Goal: Transaction & Acquisition: Purchase product/service

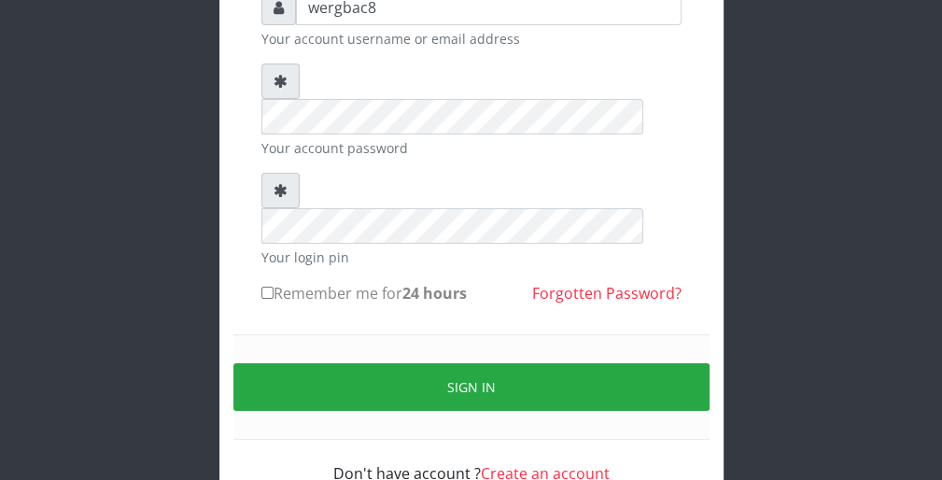
scroll to position [172, 0]
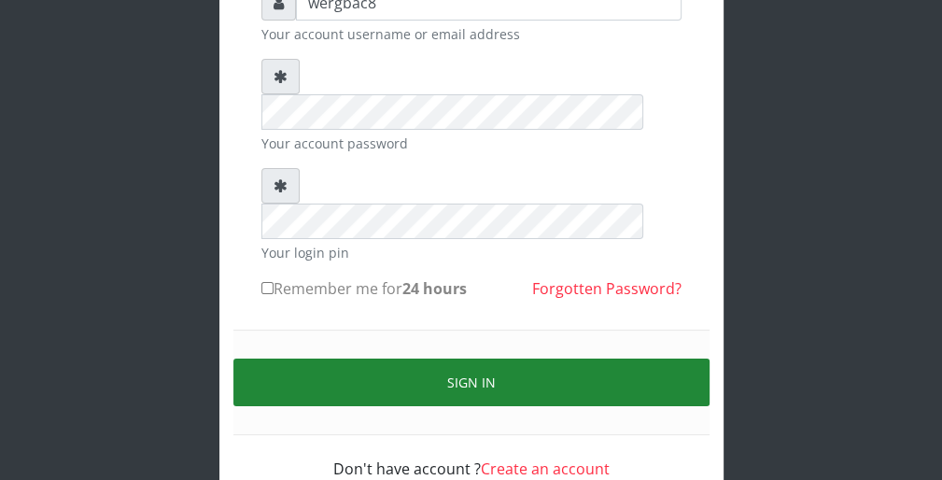
click at [590, 359] on button "Sign in" at bounding box center [471, 383] width 476 height 48
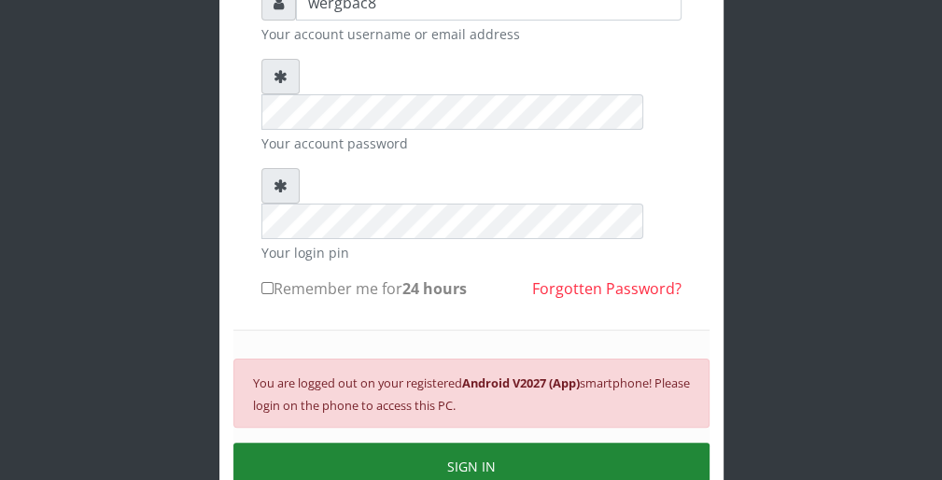
click at [538, 443] on button "SIGN IN" at bounding box center [471, 467] width 476 height 48
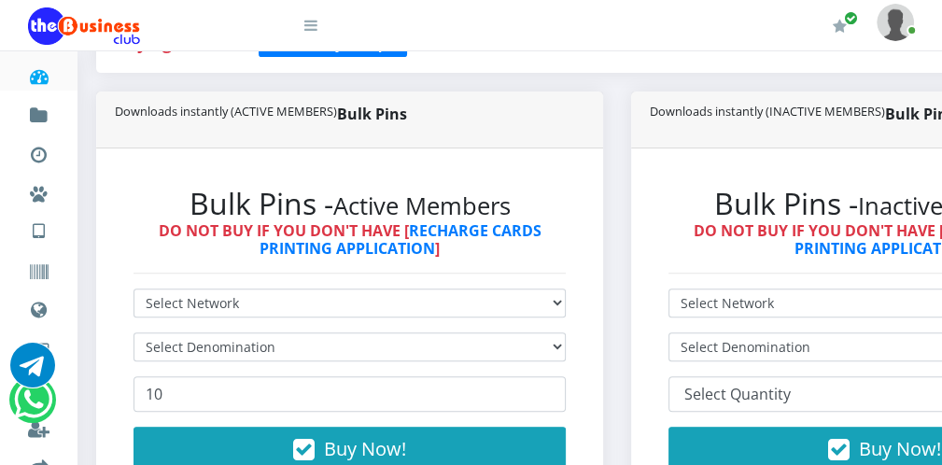
scroll to position [448, 0]
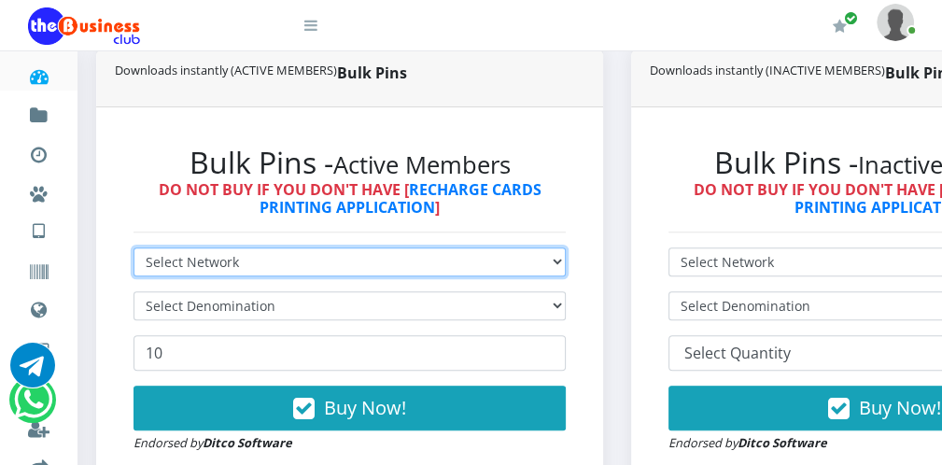
click at [448, 254] on select "Select Network MTN Globacom 9Mobile Airtel" at bounding box center [350, 261] width 432 height 29
select select "Glo"
click at [134, 247] on select "Select Network MTN Globacom 9Mobile Airtel" at bounding box center [350, 261] width 432 height 29
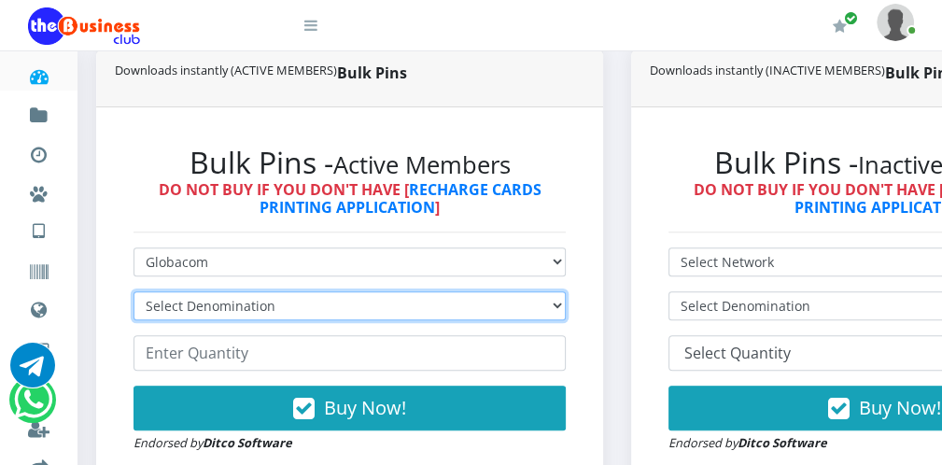
click at [326, 309] on select "Select Denomination Glo NGN100 - ₦96.55 Glo NGN200 - ₦193.10 Glo NGN500 - ₦482.…" at bounding box center [350, 305] width 432 height 29
select select "193.1-200"
click at [134, 291] on select "Select Denomination Glo NGN100 - ₦96.55 Glo NGN200 - ₦193.10 Glo NGN500 - ₦482.…" at bounding box center [350, 305] width 432 height 29
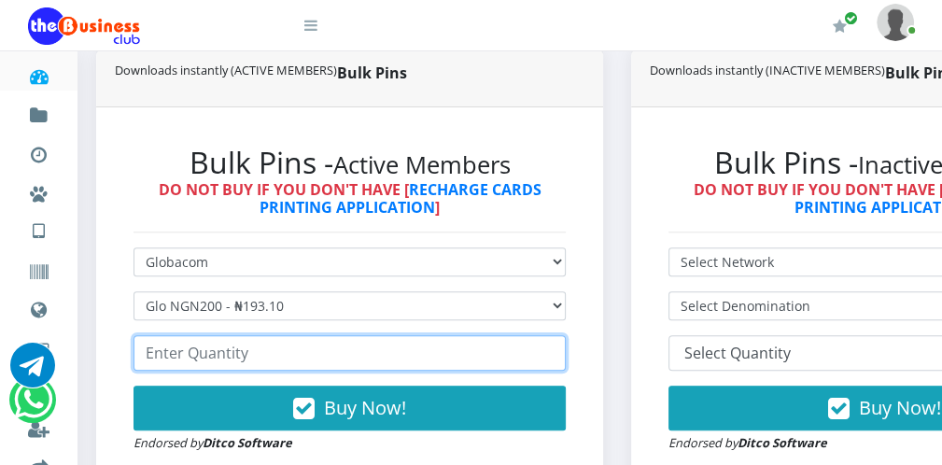
click at [258, 356] on input "number" at bounding box center [350, 352] width 432 height 35
type input "6"
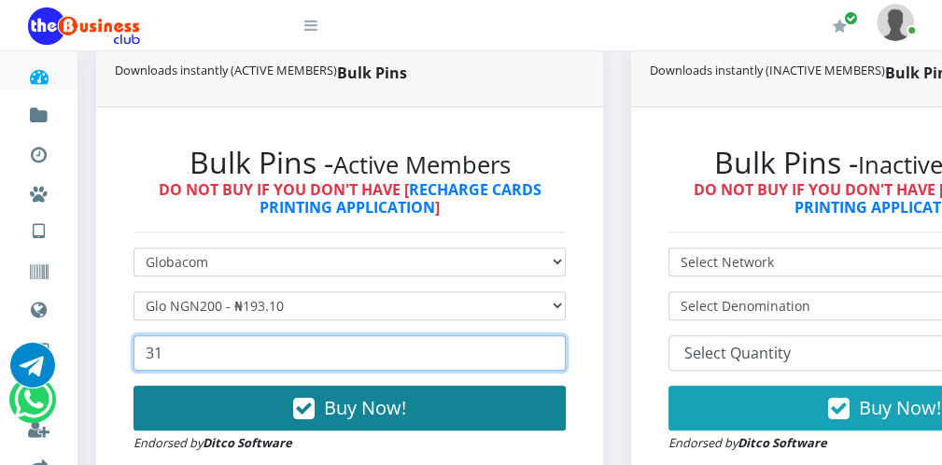
type input "31"
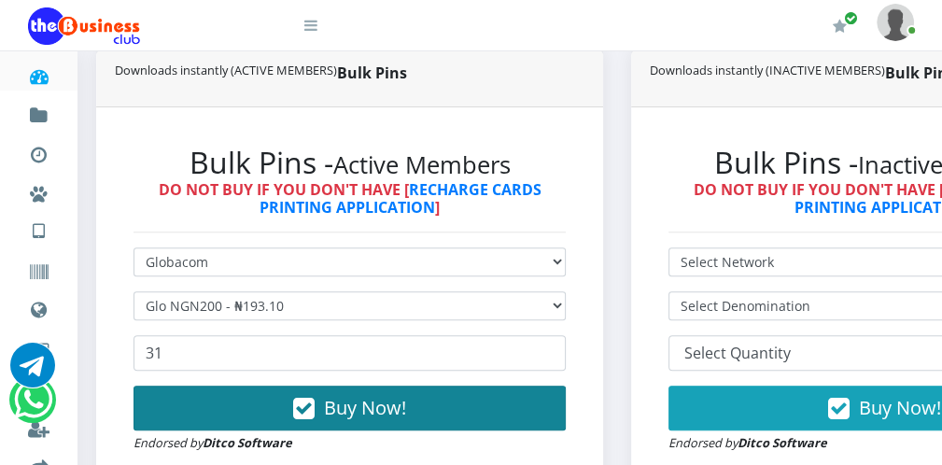
click at [320, 411] on button "Buy Now!" at bounding box center [350, 408] width 432 height 45
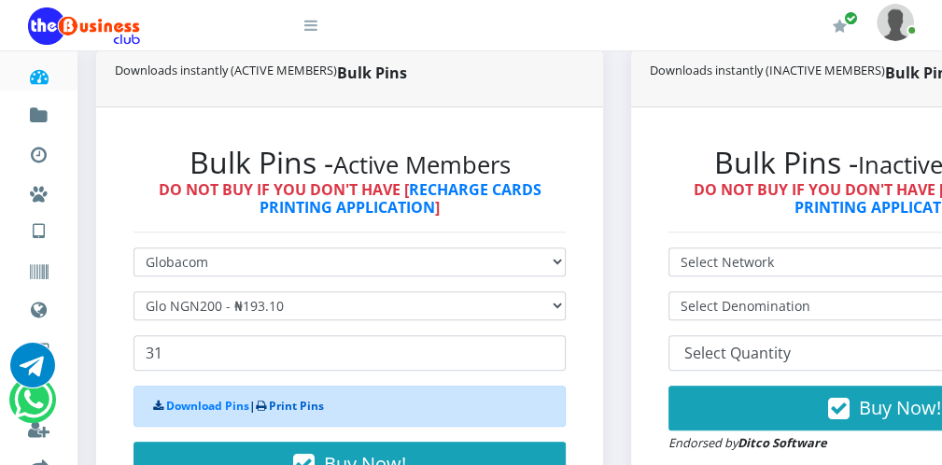
click at [317, 409] on link "Print Pins" at bounding box center [296, 406] width 55 height 16
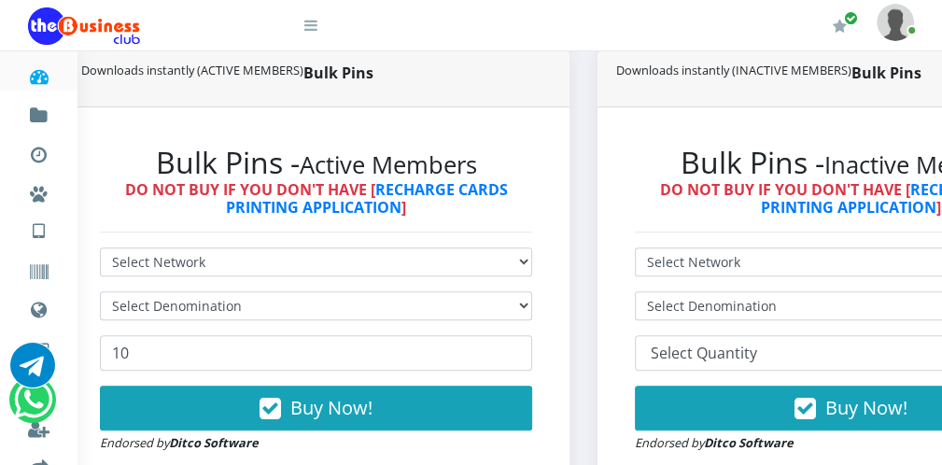
scroll to position [448, 0]
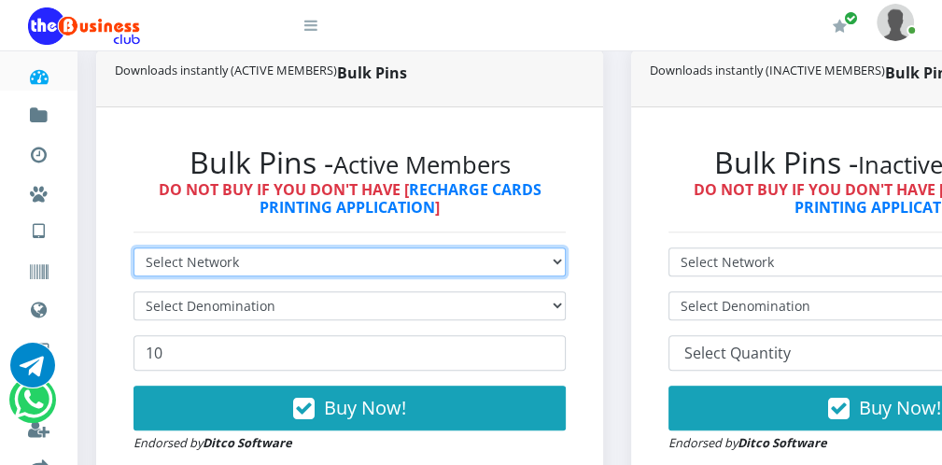
click at [229, 270] on select "Select Network MTN Globacom 9Mobile Airtel" at bounding box center [350, 261] width 432 height 29
select select "MTN"
click at [134, 247] on select "Select Network MTN Globacom 9Mobile Airtel" at bounding box center [350, 261] width 432 height 29
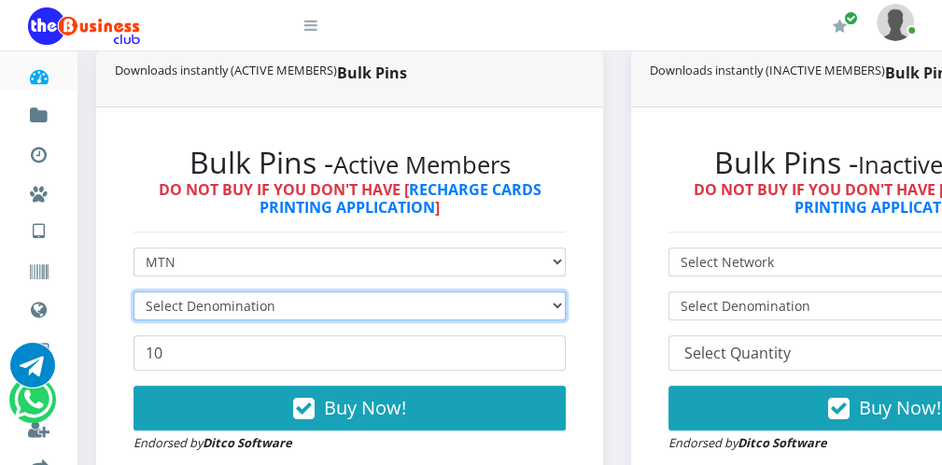
click at [218, 297] on select "Select Denomination" at bounding box center [350, 305] width 432 height 29
click at [218, 317] on select "Select Denomination MTN NGN100 - ₦96.99 MTN NGN200 - ₦193.98 MTN NGN400 - ₦387.…" at bounding box center [350, 305] width 432 height 29
select select "193.98-200"
click at [134, 291] on select "Select Denomination MTN NGN100 - ₦96.99 MTN NGN200 - ₦193.98 MTN NGN400 - ₦387.…" at bounding box center [350, 305] width 432 height 29
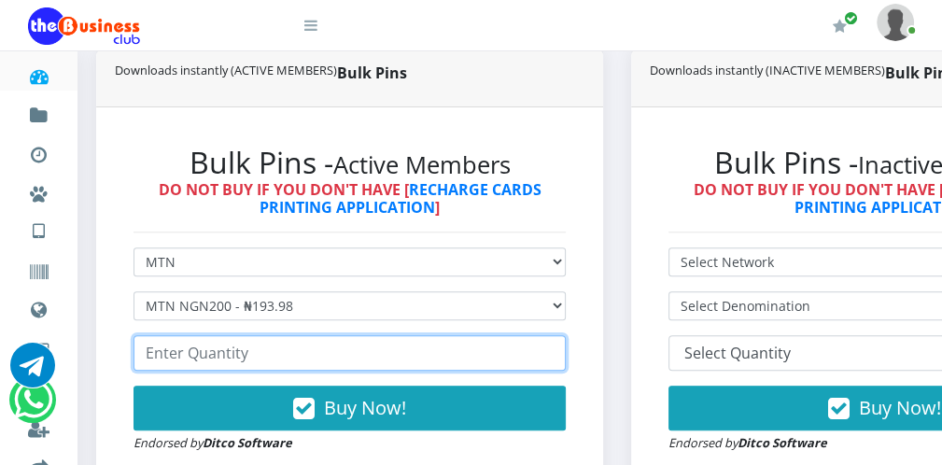
click at [236, 352] on input "number" at bounding box center [350, 352] width 432 height 35
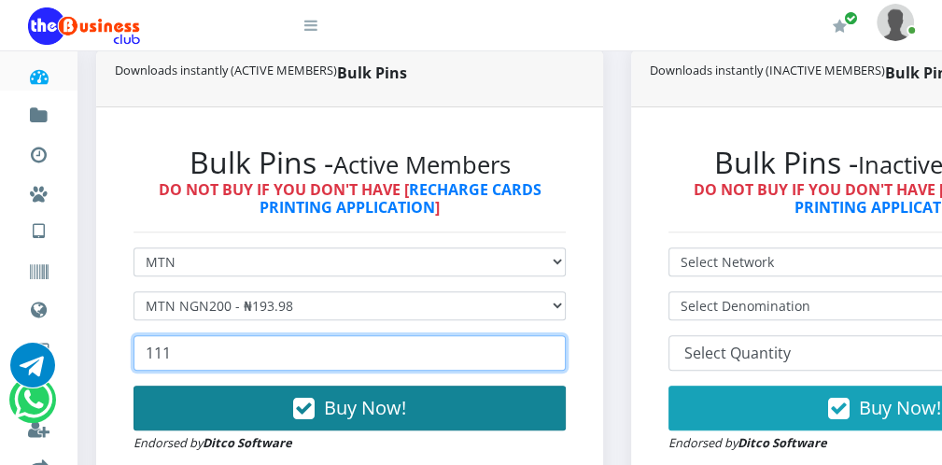
type input "111"
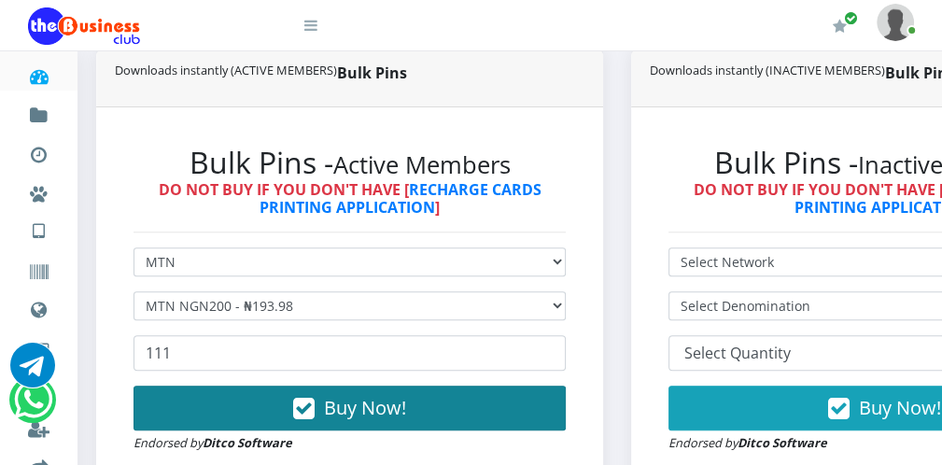
click at [289, 410] on button "Buy Now!" at bounding box center [350, 408] width 432 height 45
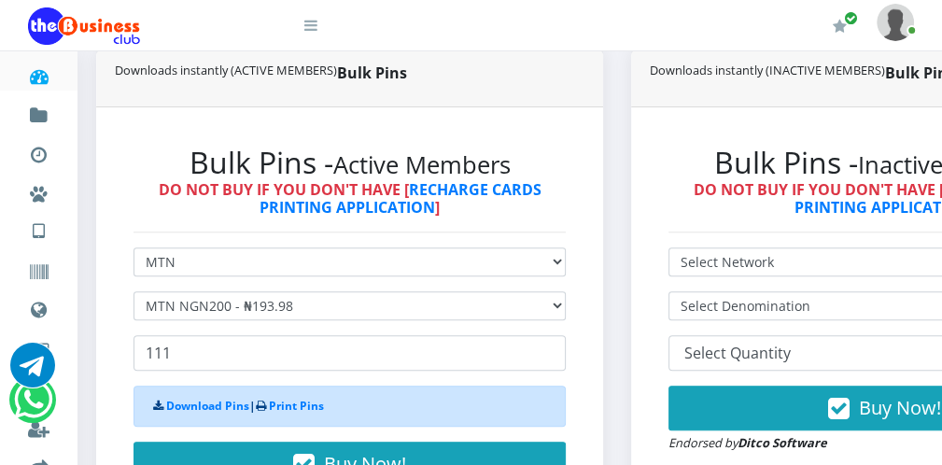
click at [316, 32] on icon at bounding box center [310, 25] width 13 height 15
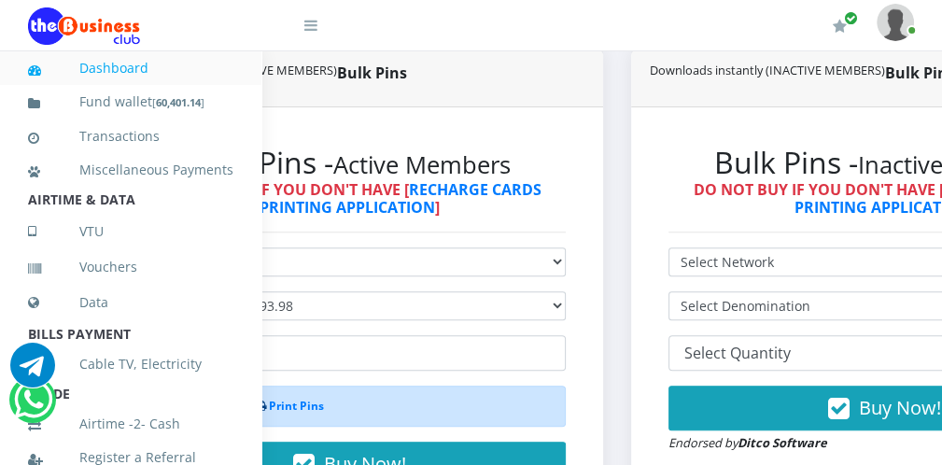
scroll to position [407, 0]
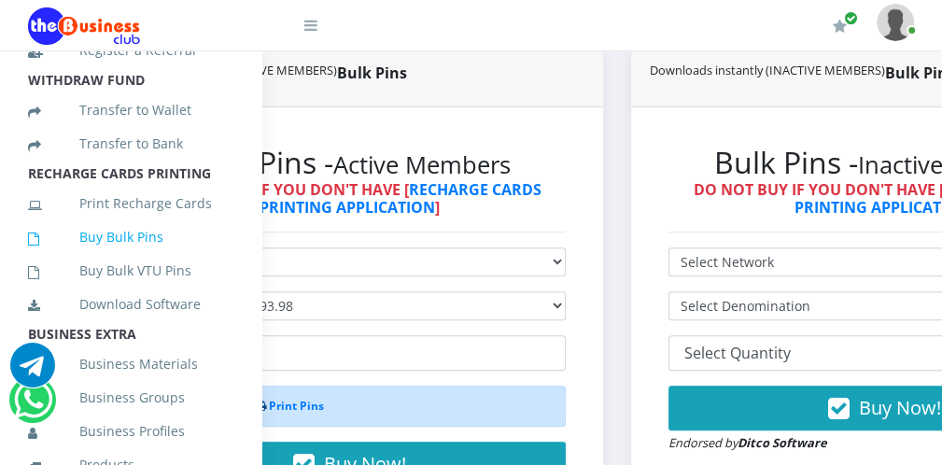
click at [179, 257] on link "Buy Bulk Pins" at bounding box center [130, 237] width 205 height 43
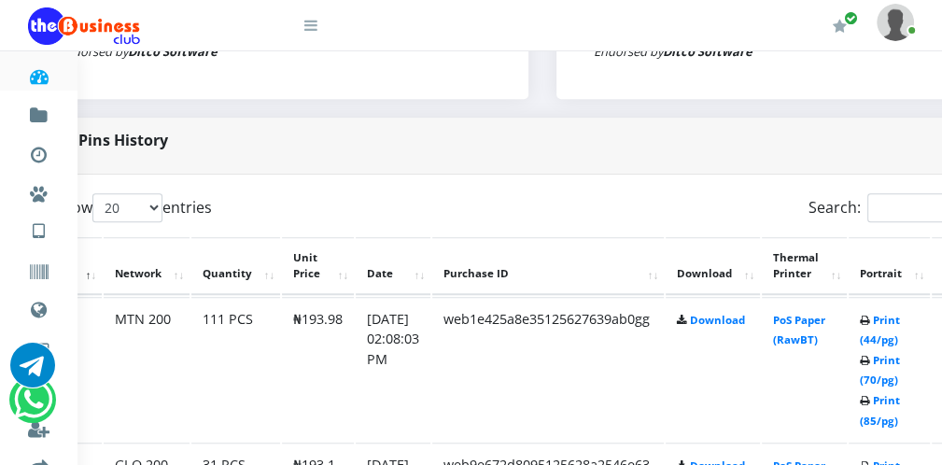
scroll to position [858, 75]
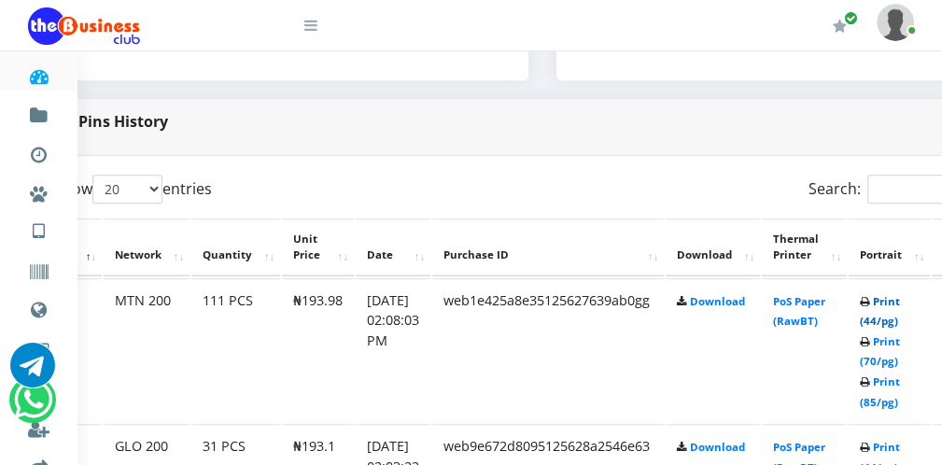
click at [885, 318] on link "Print (44/pg)" at bounding box center [880, 311] width 40 height 35
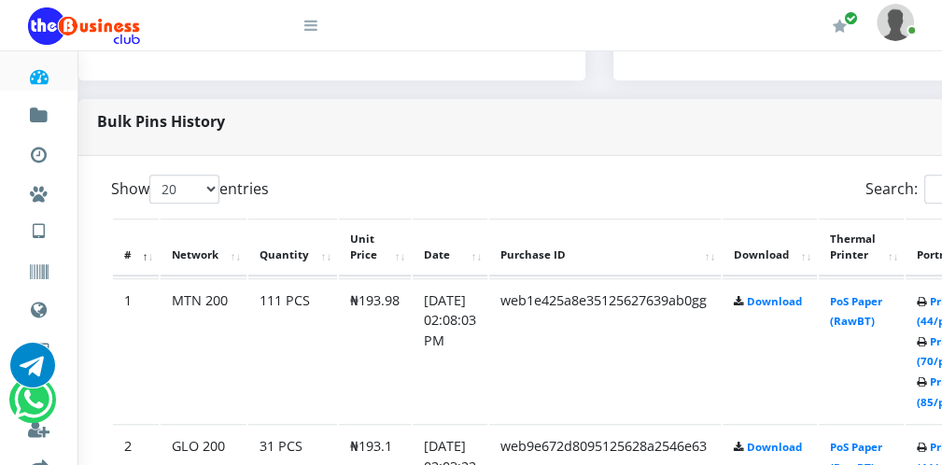
scroll to position [858, 0]
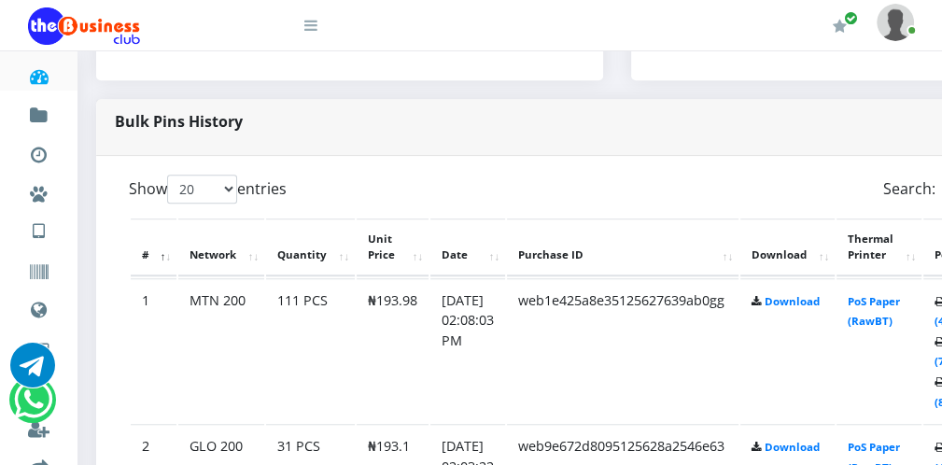
click at [312, 31] on icon at bounding box center [310, 25] width 13 height 15
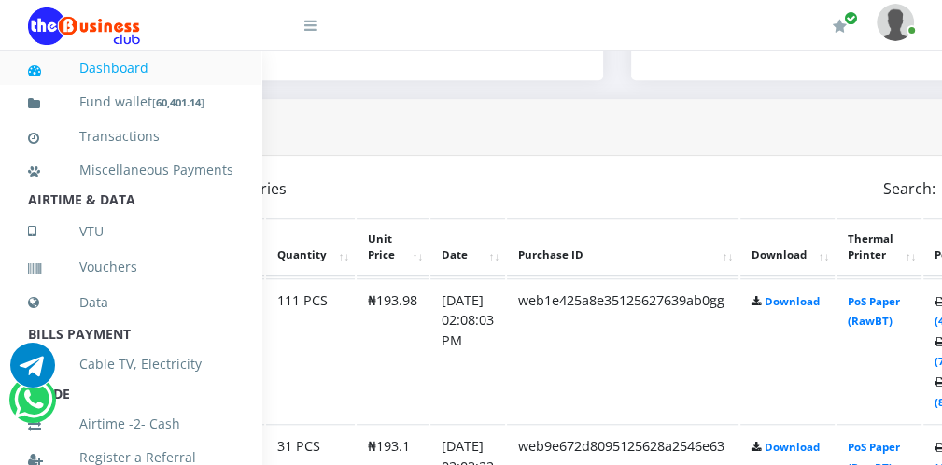
scroll to position [407, 0]
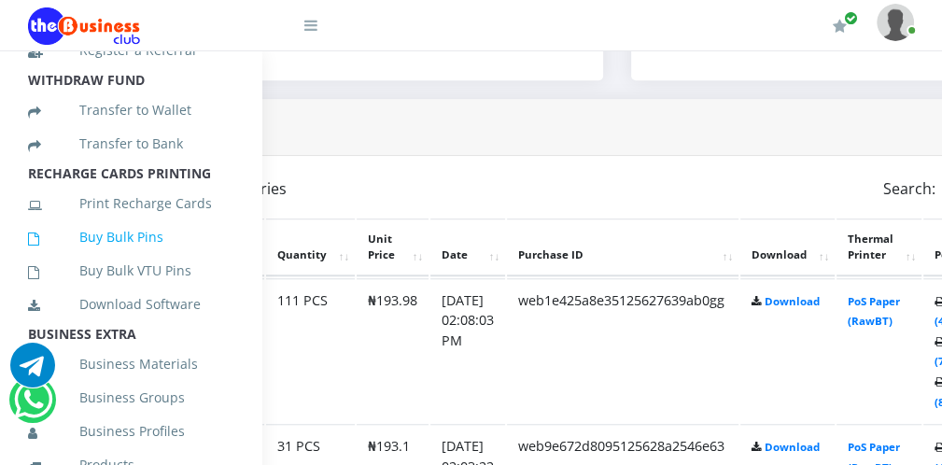
click at [174, 253] on link "Buy Bulk Pins" at bounding box center [130, 237] width 205 height 43
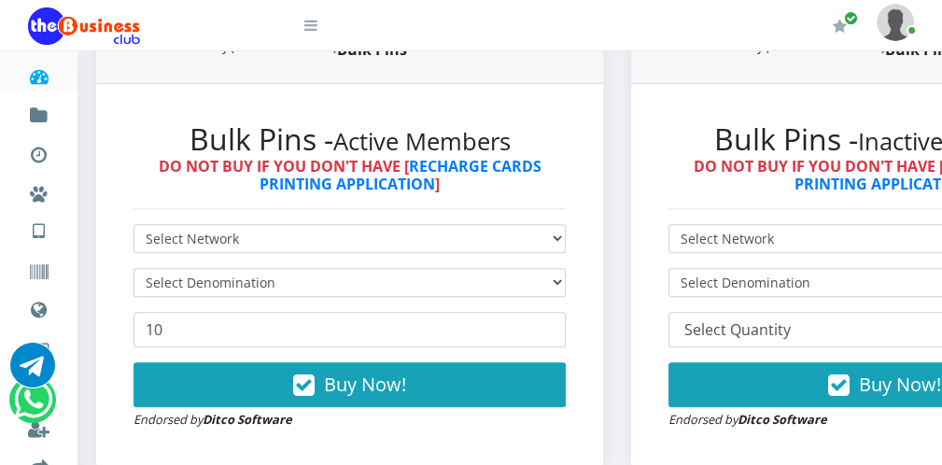
scroll to position [486, 0]
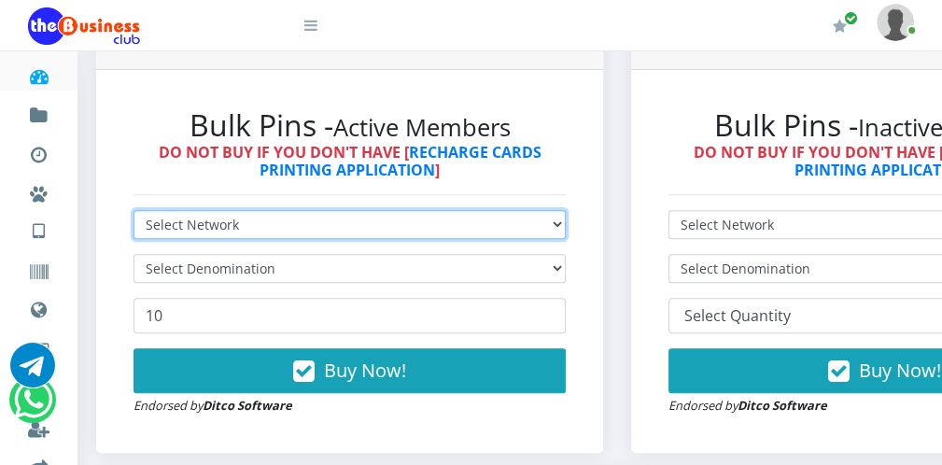
click at [441, 225] on select "Select Network MTN Globacom 9Mobile Airtel" at bounding box center [350, 224] width 432 height 29
select select "Airtel"
click at [134, 210] on select "Select Network MTN Globacom 9Mobile Airtel" at bounding box center [350, 224] width 432 height 29
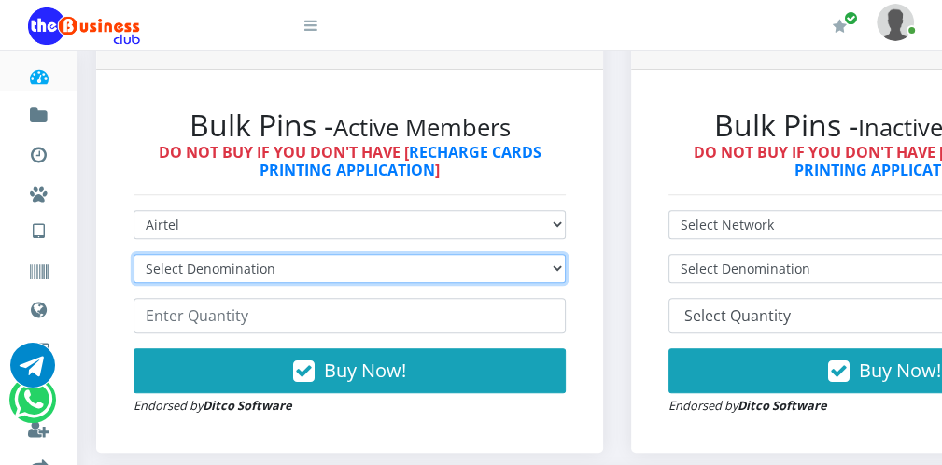
click at [295, 275] on select "Select Denomination Airtel NGN100 - ₦96.38 Airtel NGN200 - ₦192.76 Airtel NGN50…" at bounding box center [350, 268] width 432 height 29
select select "192.76-200"
click at [134, 254] on select "Select Denomination Airtel NGN100 - ₦96.38 Airtel NGN200 - ₦192.76 Airtel NGN50…" at bounding box center [350, 268] width 432 height 29
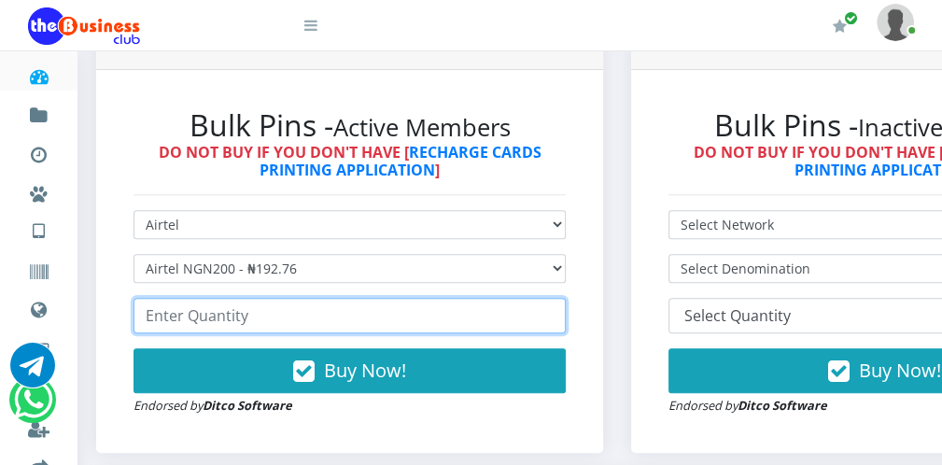
click at [242, 321] on input "number" at bounding box center [350, 315] width 432 height 35
type input "1"
click at [239, 320] on input "411" at bounding box center [350, 315] width 432 height 35
type input "4"
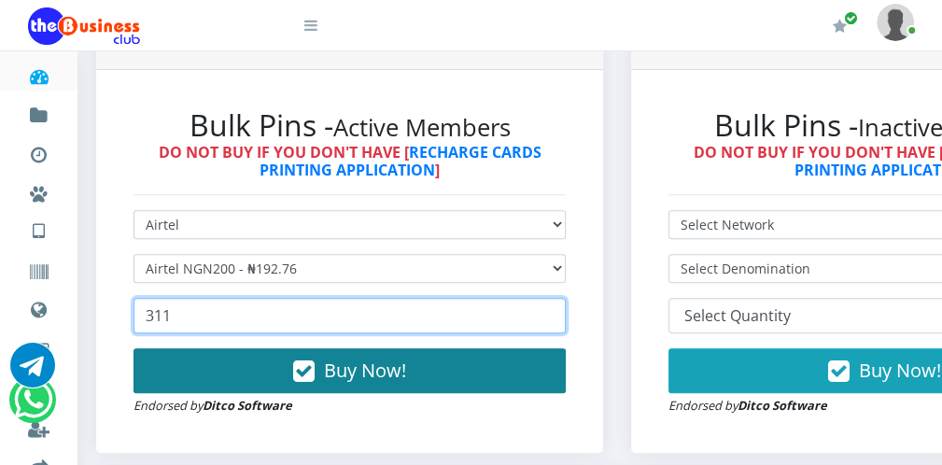
type input "311"
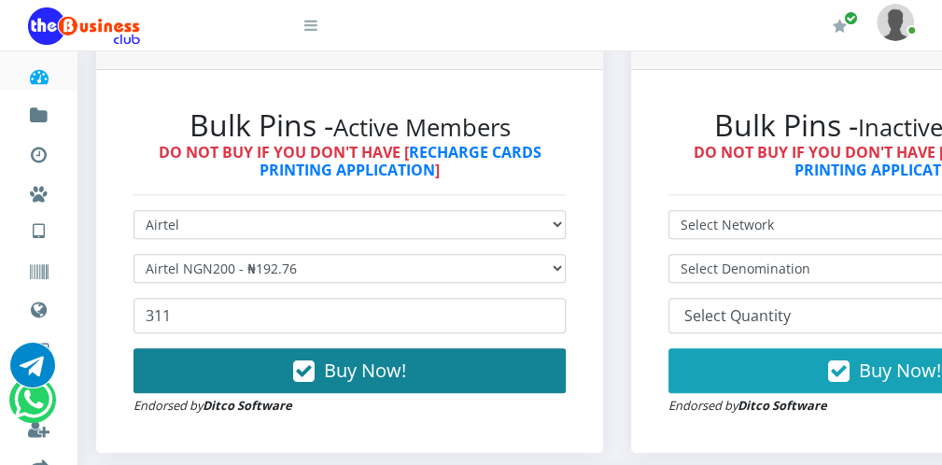
click at [310, 362] on icon "button" at bounding box center [303, 371] width 21 height 19
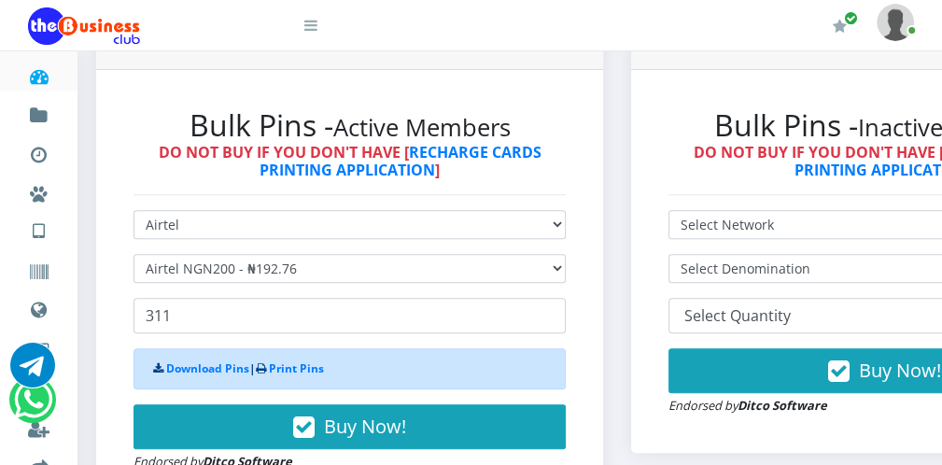
click at [311, 28] on icon at bounding box center [310, 25] width 13 height 15
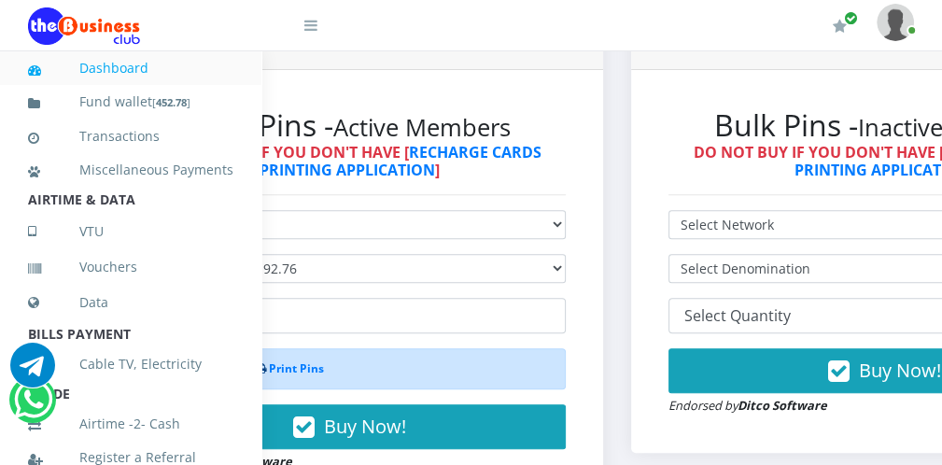
scroll to position [407, 0]
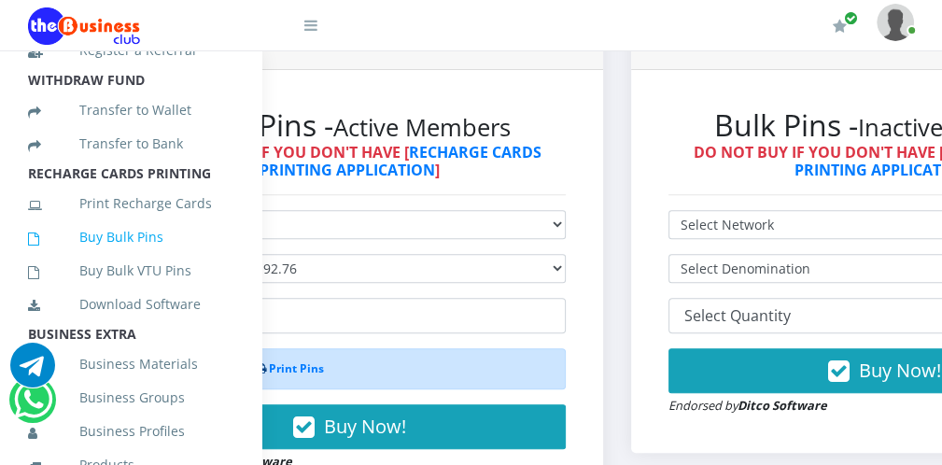
click at [194, 255] on link "Buy Bulk Pins" at bounding box center [130, 237] width 205 height 43
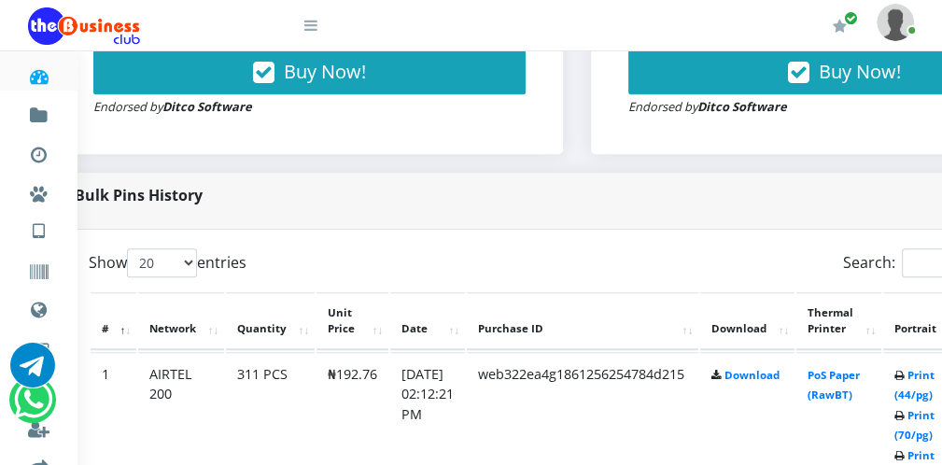
scroll to position [784, 75]
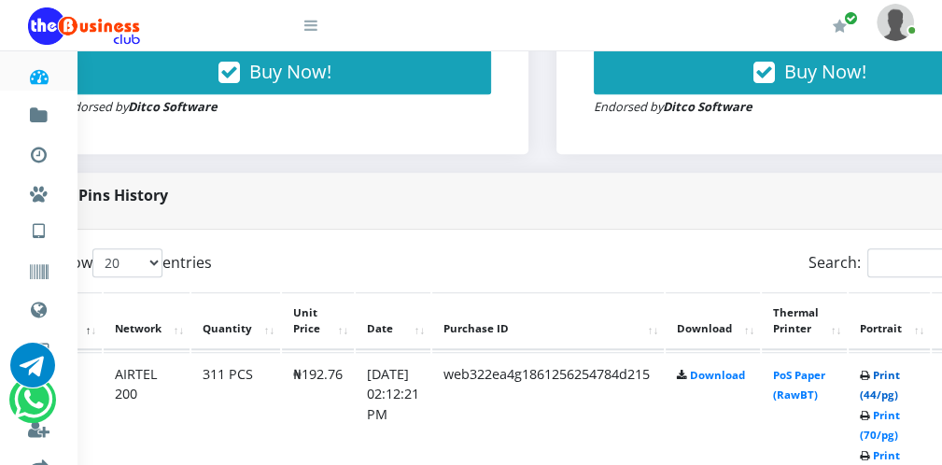
click at [893, 394] on link "Print (44/pg)" at bounding box center [880, 385] width 40 height 35
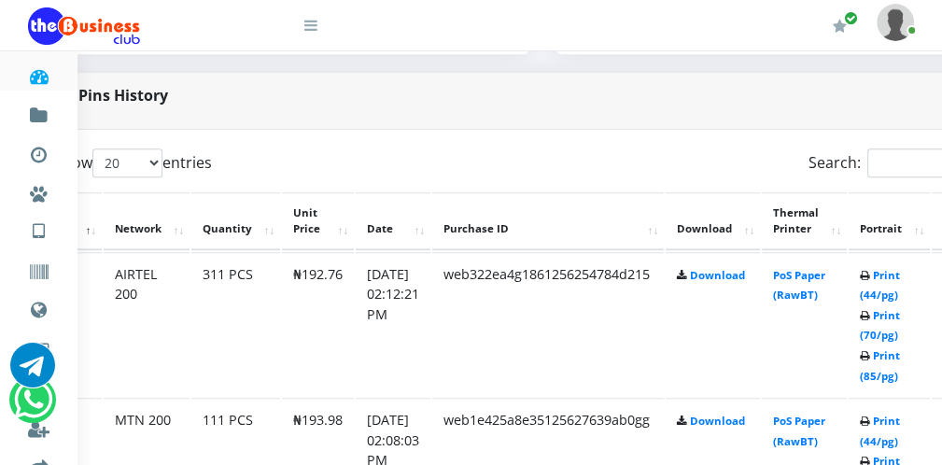
scroll to position [784, 75]
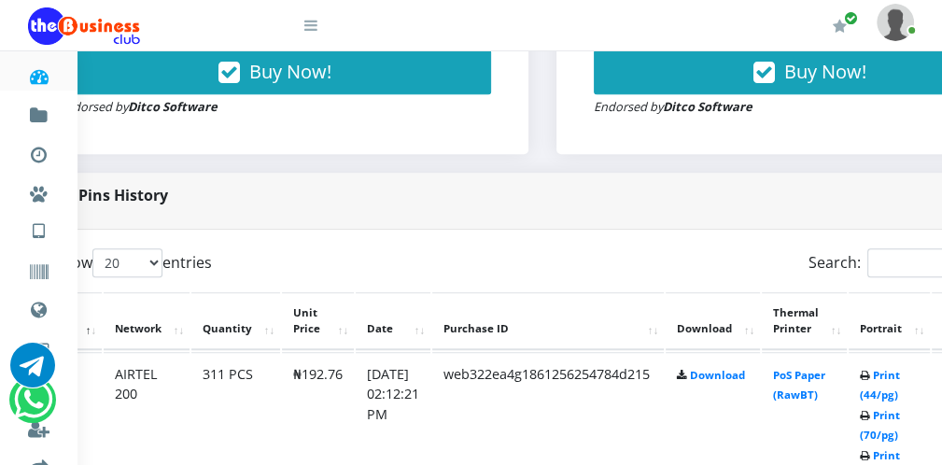
click at [314, 30] on icon at bounding box center [310, 25] width 13 height 15
